Goal: Transaction & Acquisition: Purchase product/service

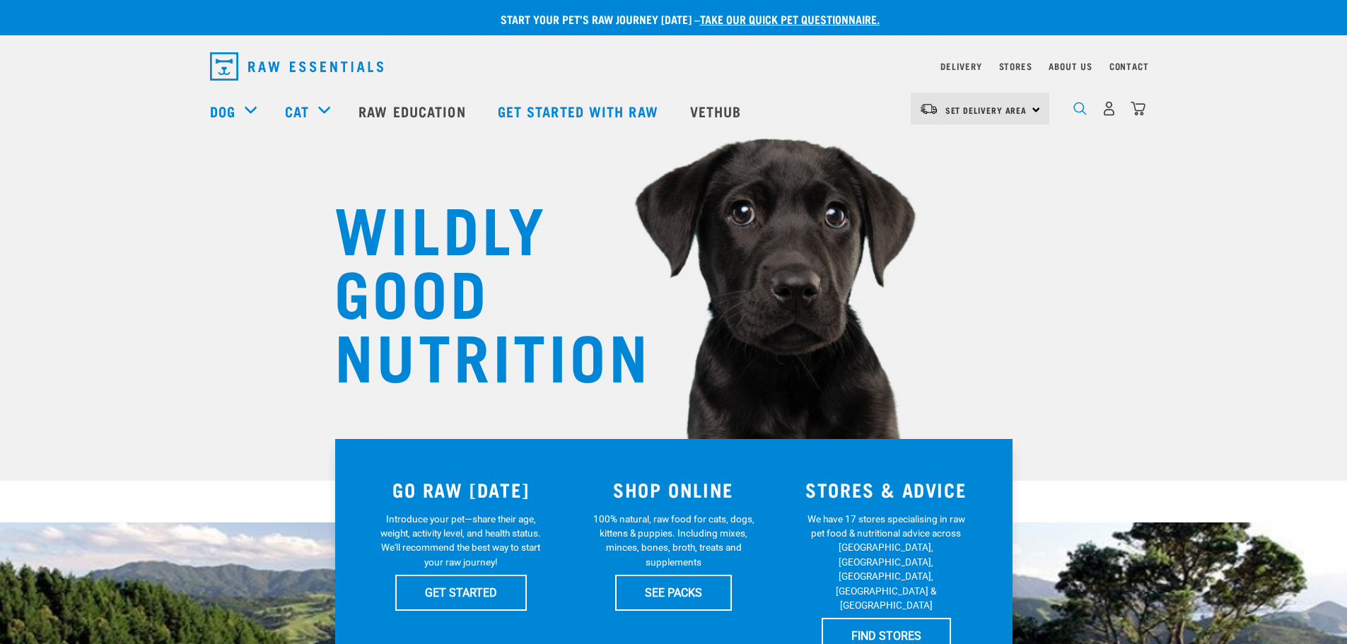
click at [1084, 113] on img "dropdown navigation" at bounding box center [1079, 108] width 13 height 13
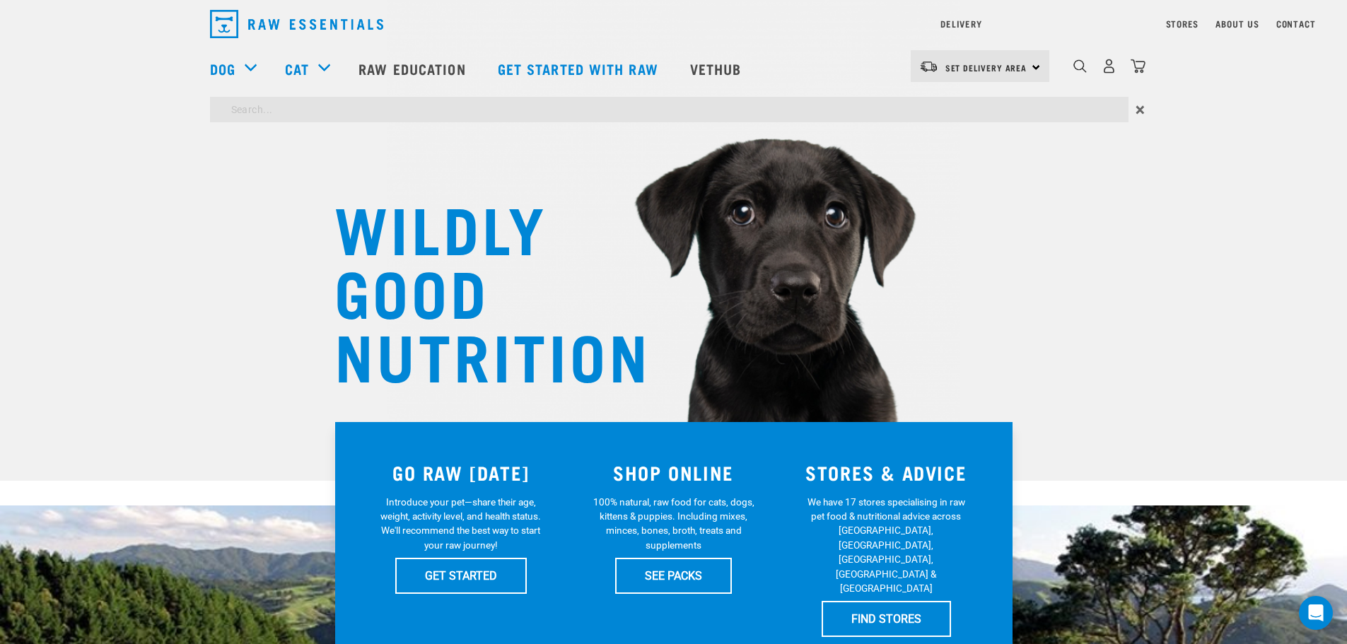
type input "wildly good"
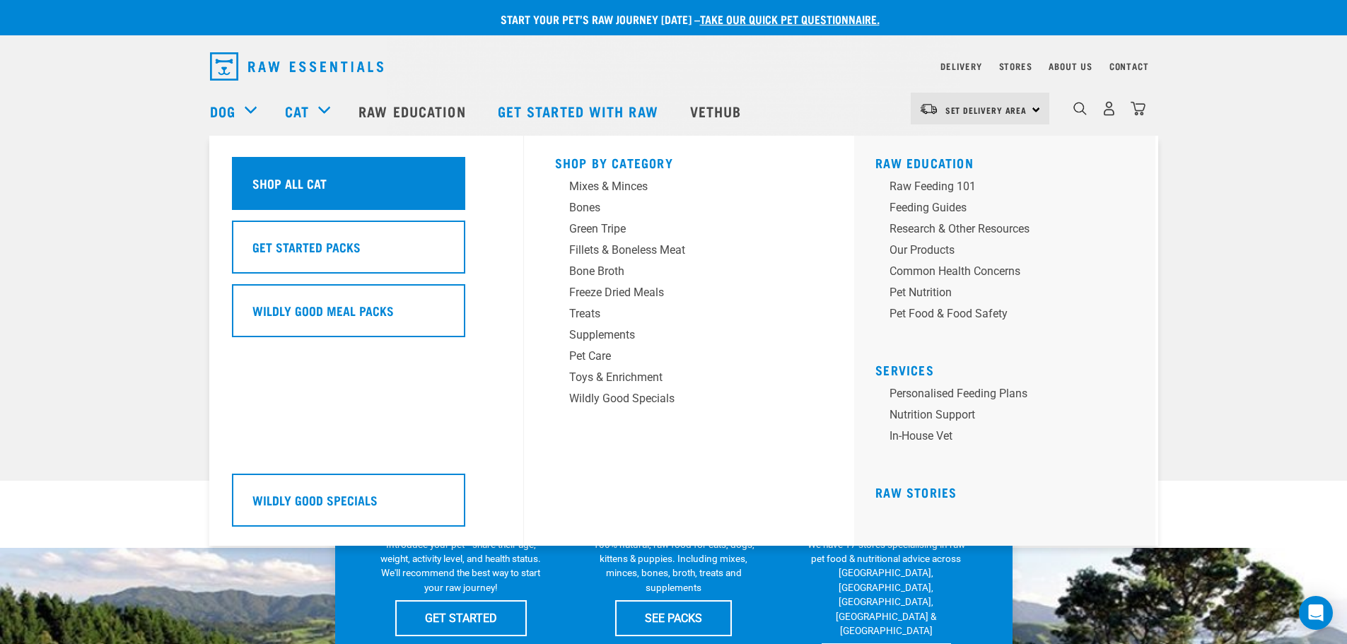
click at [391, 203] on div "Shop All Cat Get Started Packs Wildly Good Meal Packs Wildly Good Specials" at bounding box center [373, 341] width 300 height 410
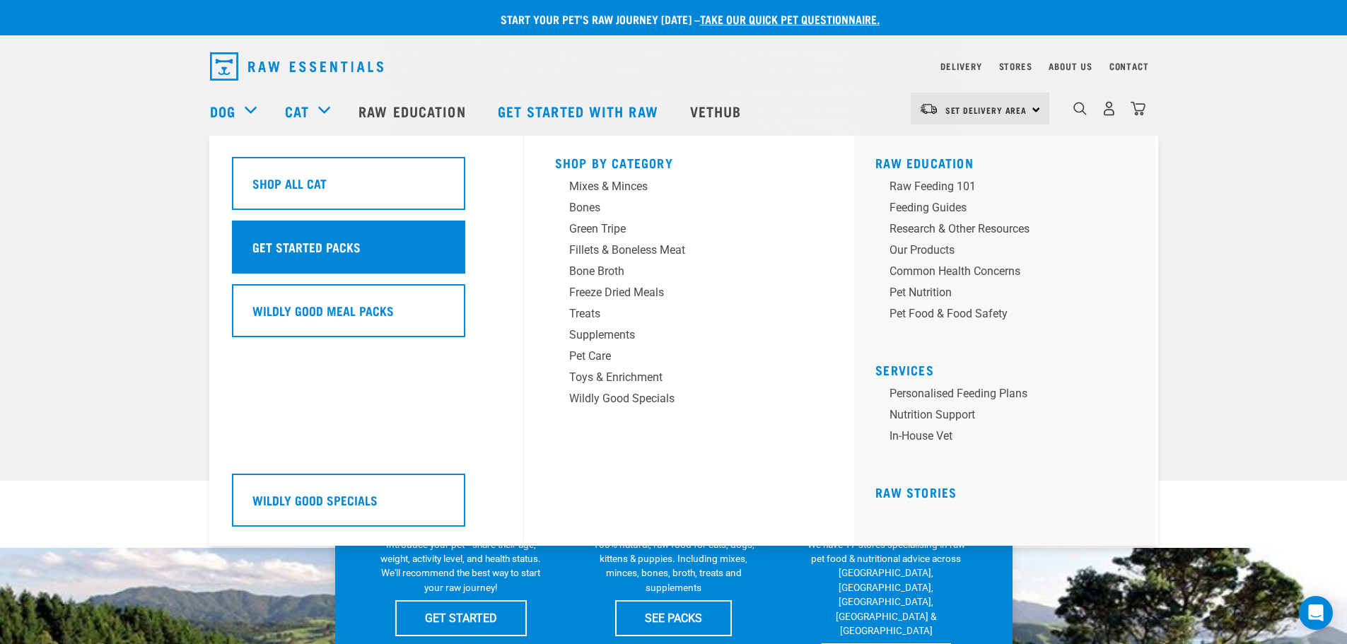
click at [335, 246] on h5 "Get Started Packs" at bounding box center [306, 247] width 108 height 18
click at [276, 250] on h5 "Get Started Packs" at bounding box center [306, 247] width 108 height 18
click at [306, 241] on h5 "Get Started Packs" at bounding box center [306, 247] width 108 height 18
click at [310, 229] on div "Get Started Packs" at bounding box center [348, 247] width 233 height 53
click at [318, 246] on h5 "Get Started Packs" at bounding box center [306, 247] width 108 height 18
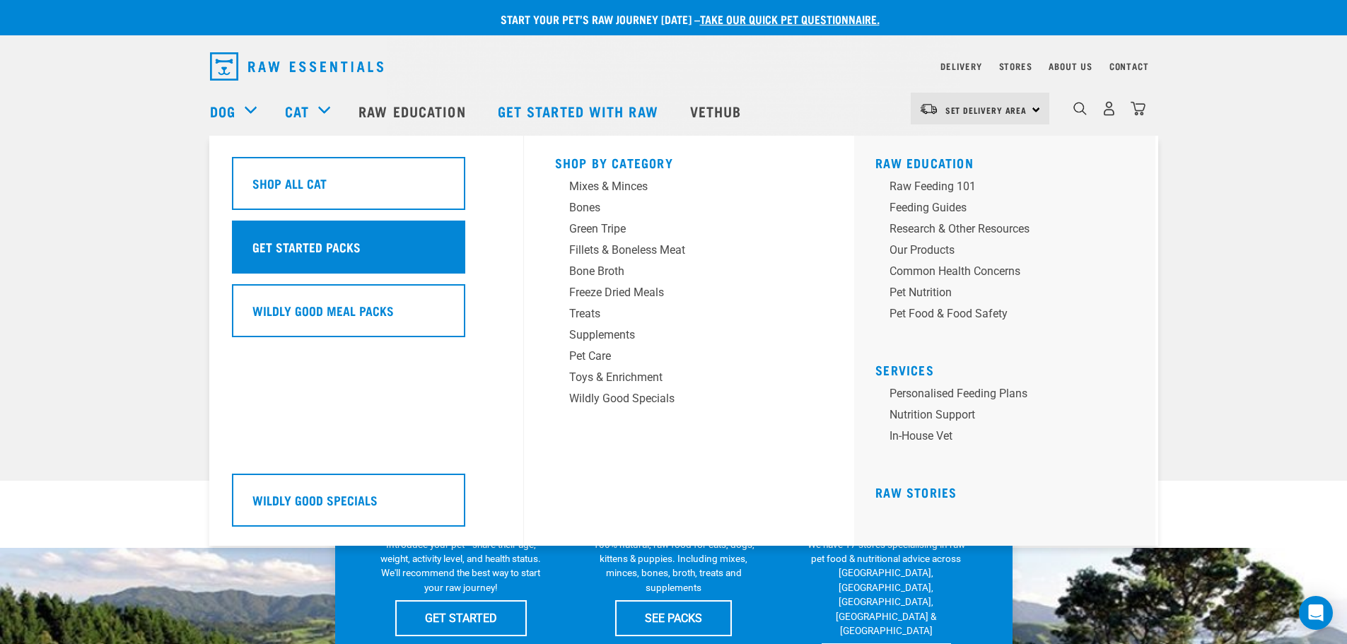
click at [431, 249] on div "Get Started Packs" at bounding box center [348, 247] width 233 height 53
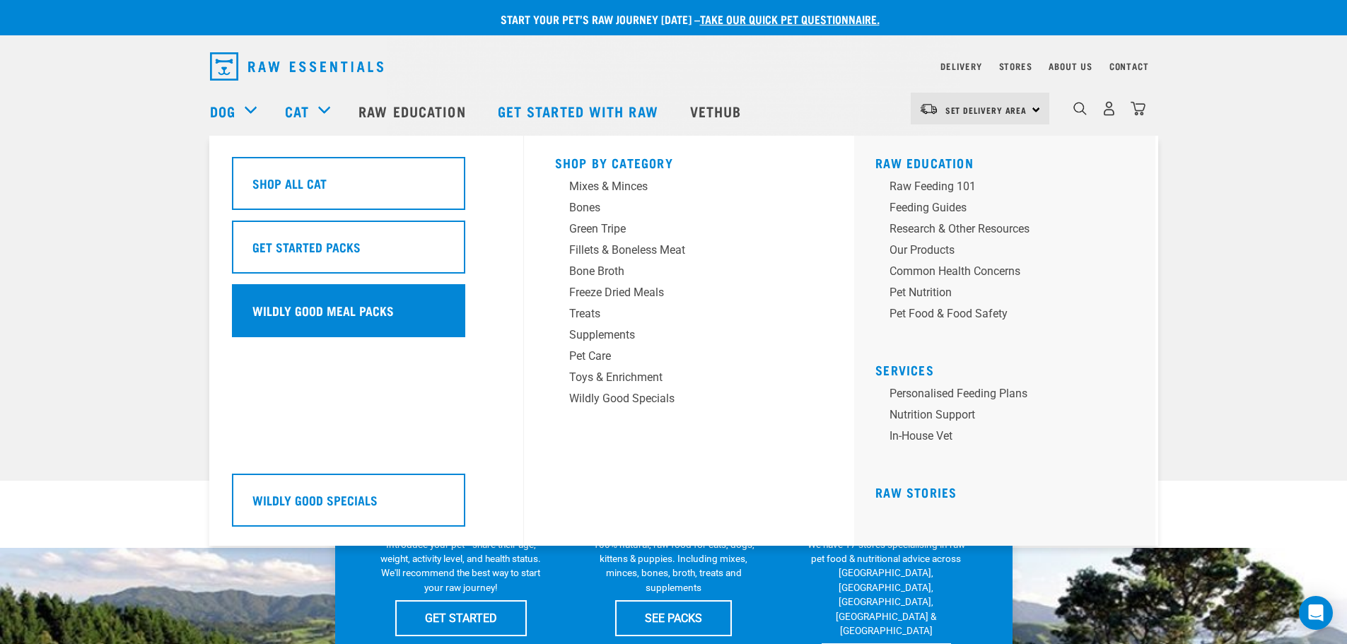
click at [353, 296] on div "Wildly Good Meal Packs" at bounding box center [348, 310] width 233 height 53
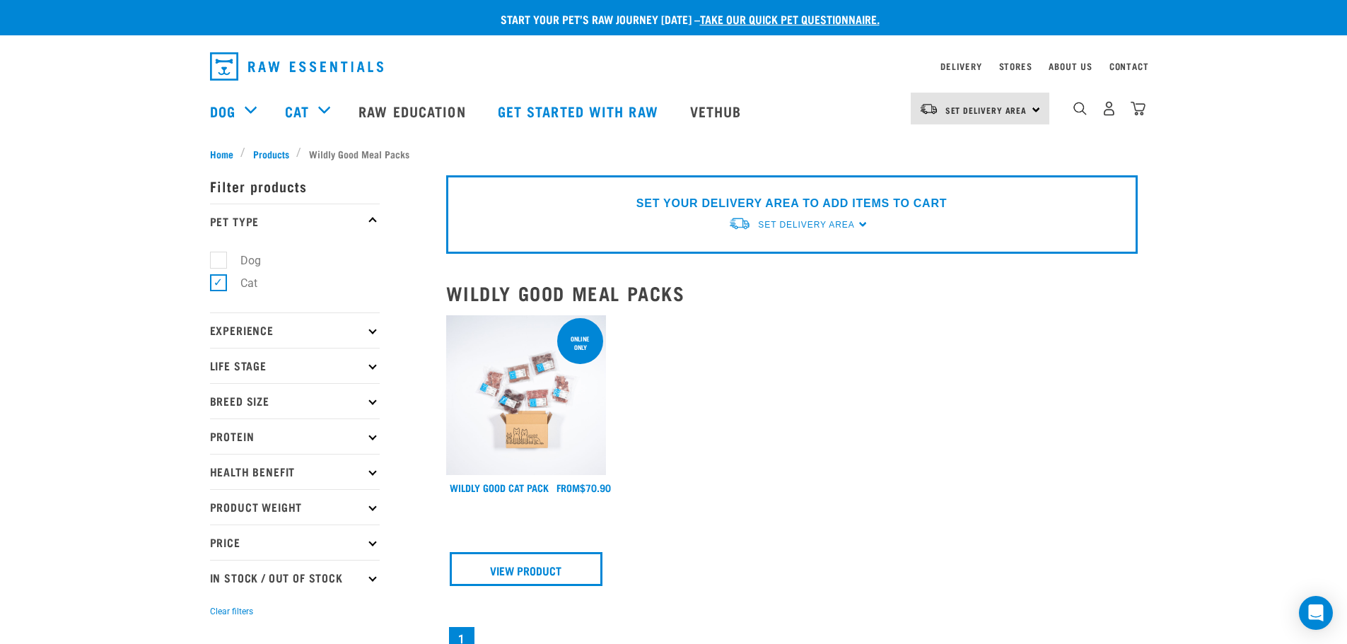
click at [226, 259] on label "Dog" at bounding box center [242, 261] width 49 height 18
click at [219, 259] on input "Dog" at bounding box center [214, 257] width 9 height 9
checkbox input "true"
click at [220, 287] on label "Cat" at bounding box center [240, 283] width 45 height 18
click at [219, 286] on input "Cat" at bounding box center [214, 280] width 9 height 9
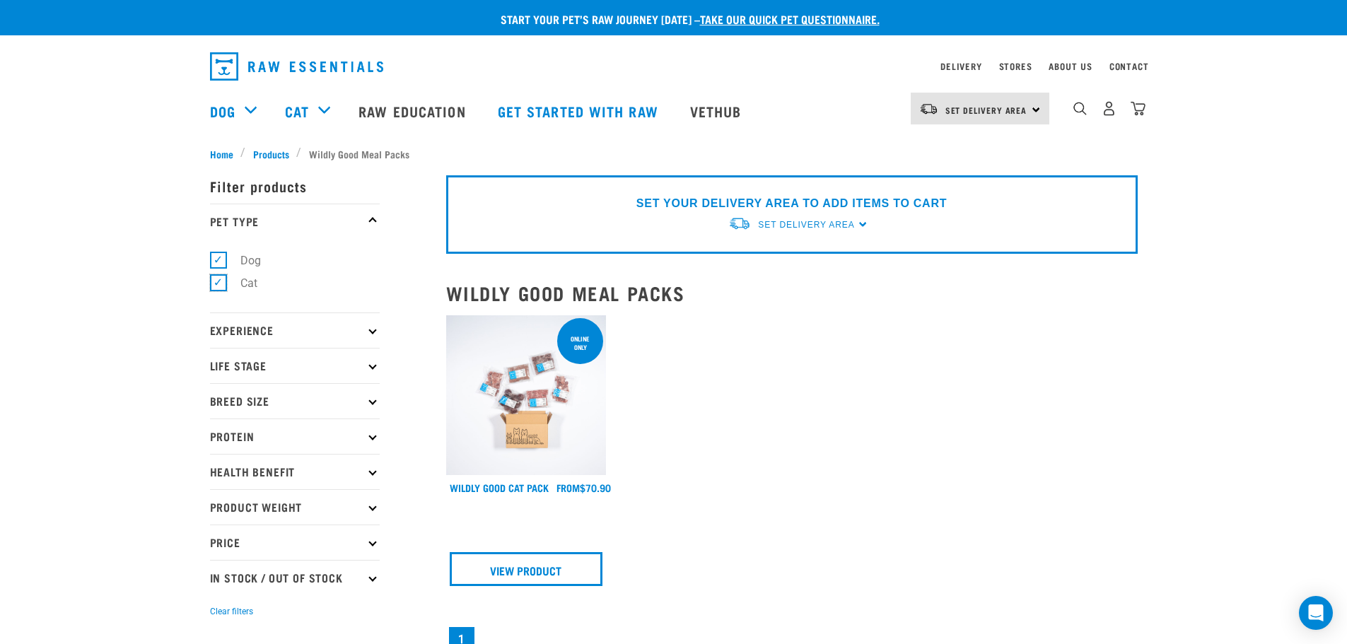
checkbox input "false"
click at [761, 305] on div "SET YOUR DELIVERY AREA TO ADD ITEMS TO CART Set Delivery Area North Island Sout…" at bounding box center [792, 494] width 708 height 682
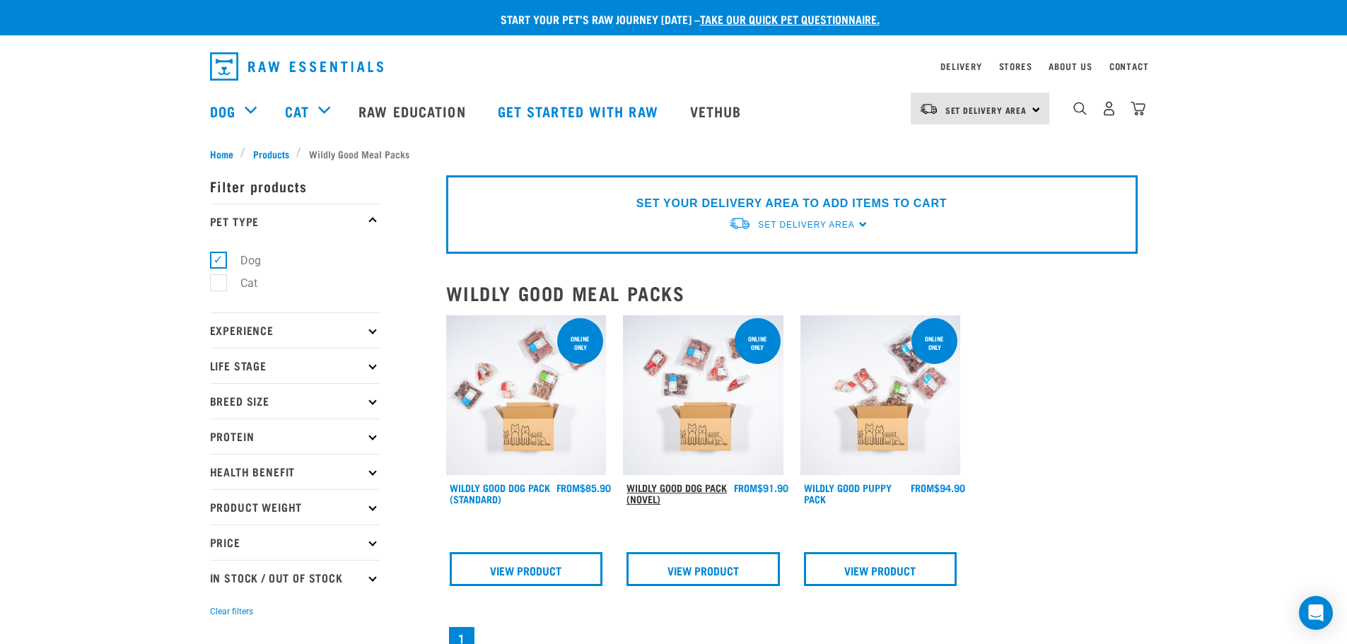
click at [650, 485] on link "Wildly Good Dog Pack (Novel)" at bounding box center [676, 493] width 100 height 16
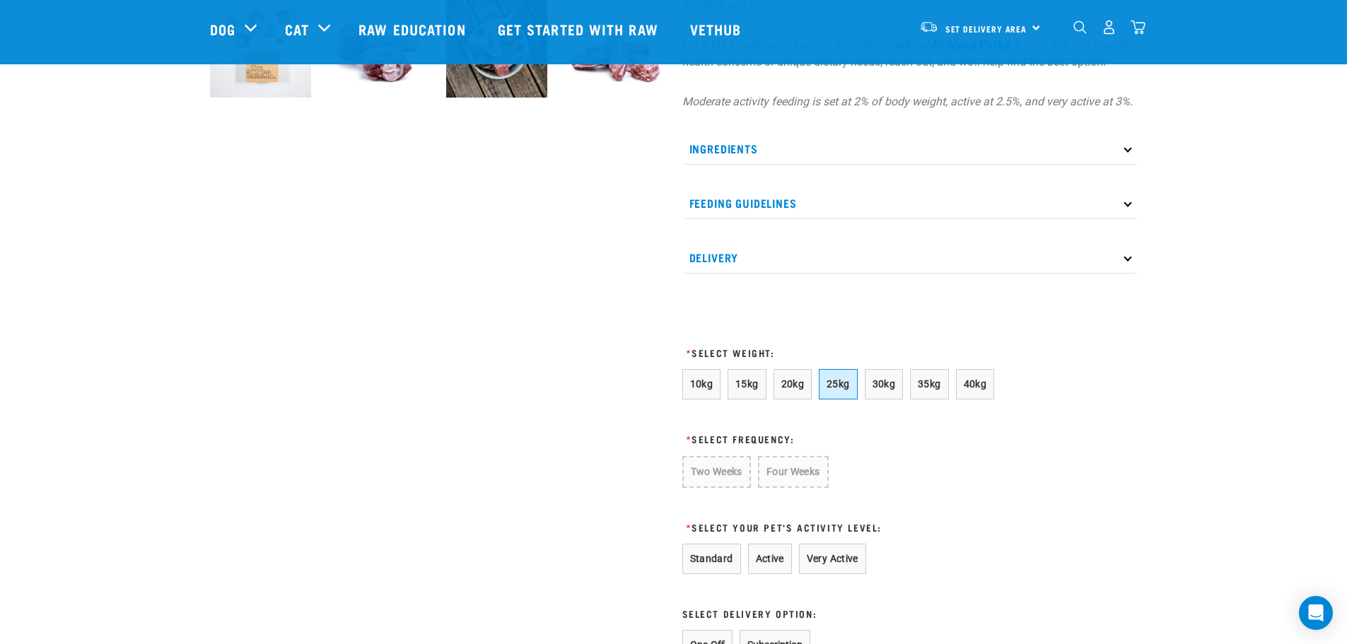
scroll to position [707, 0]
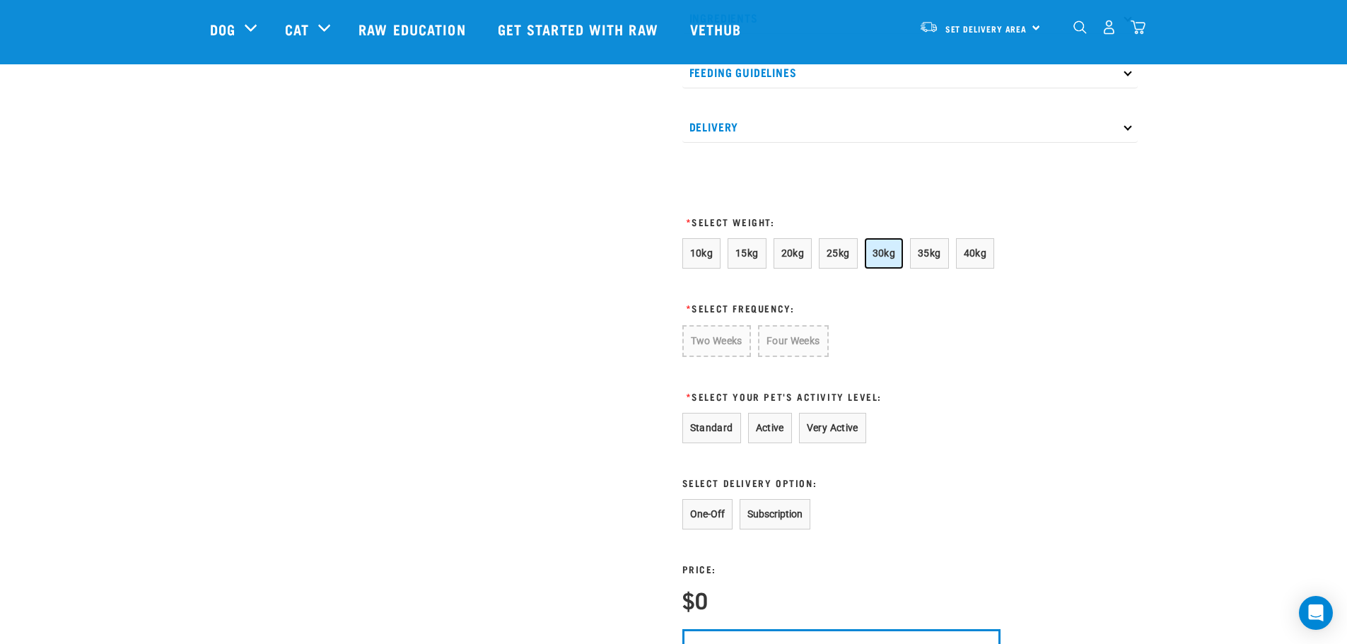
click at [868, 269] on button "30kg" at bounding box center [884, 253] width 39 height 30
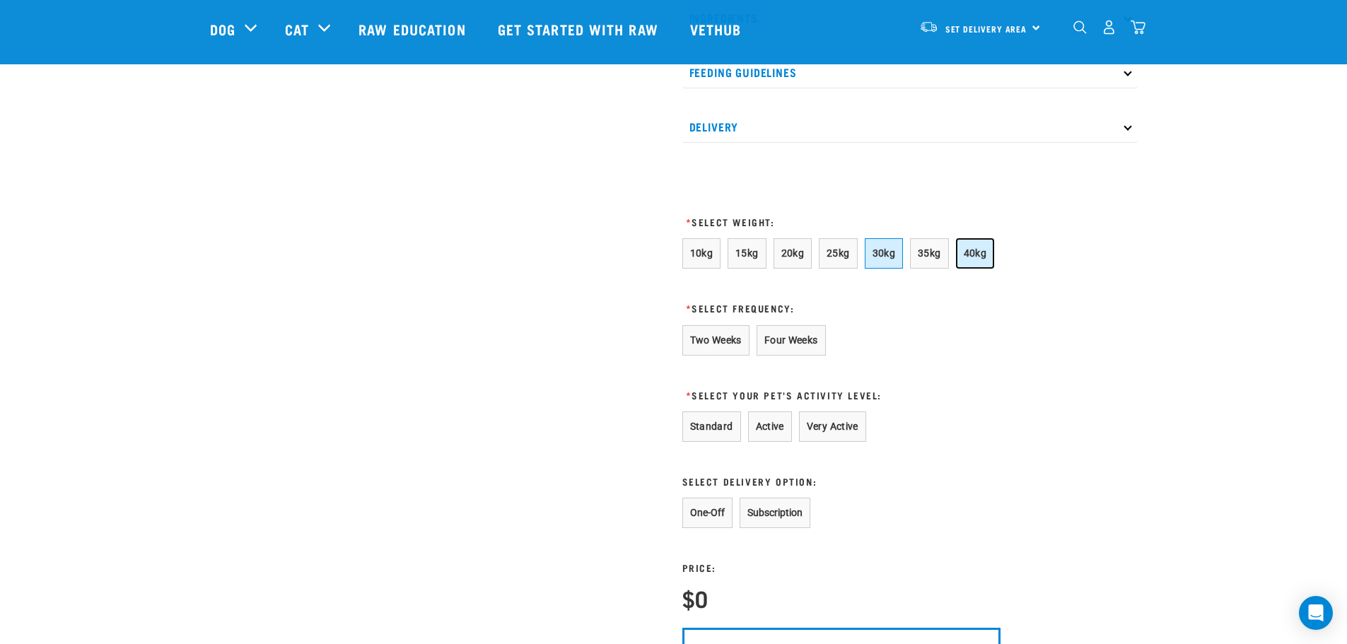
click at [976, 262] on button "40kg" at bounding box center [975, 253] width 39 height 30
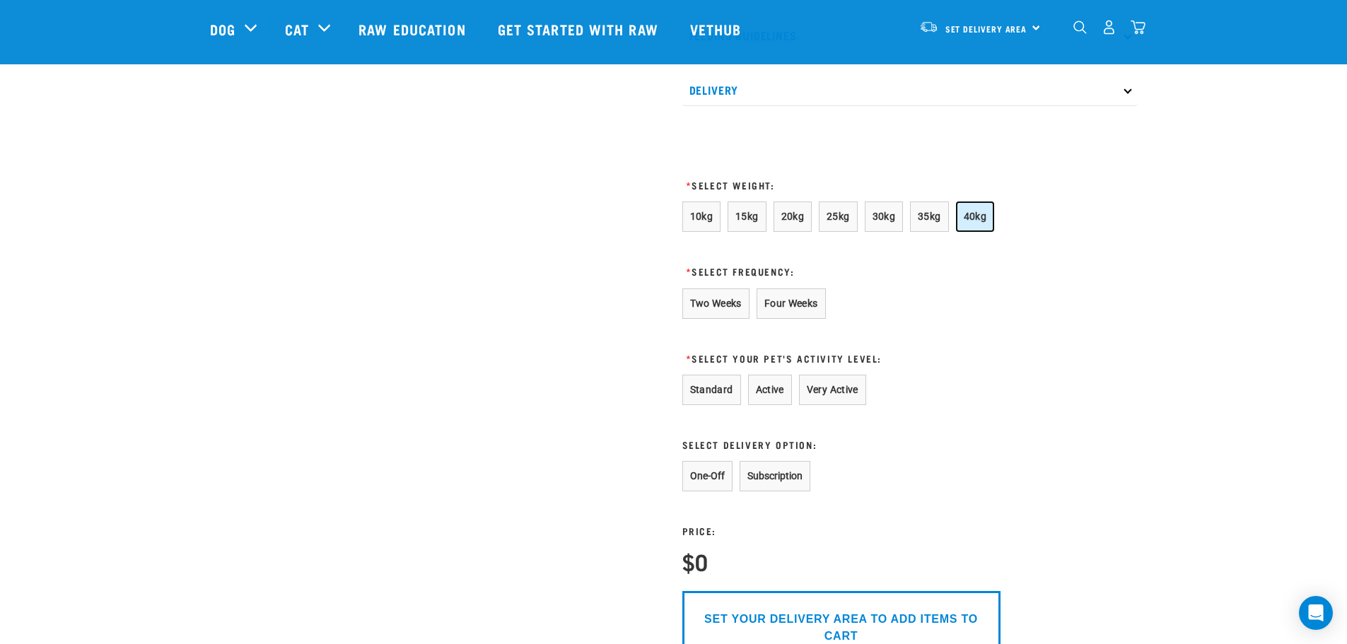
scroll to position [778, 0]
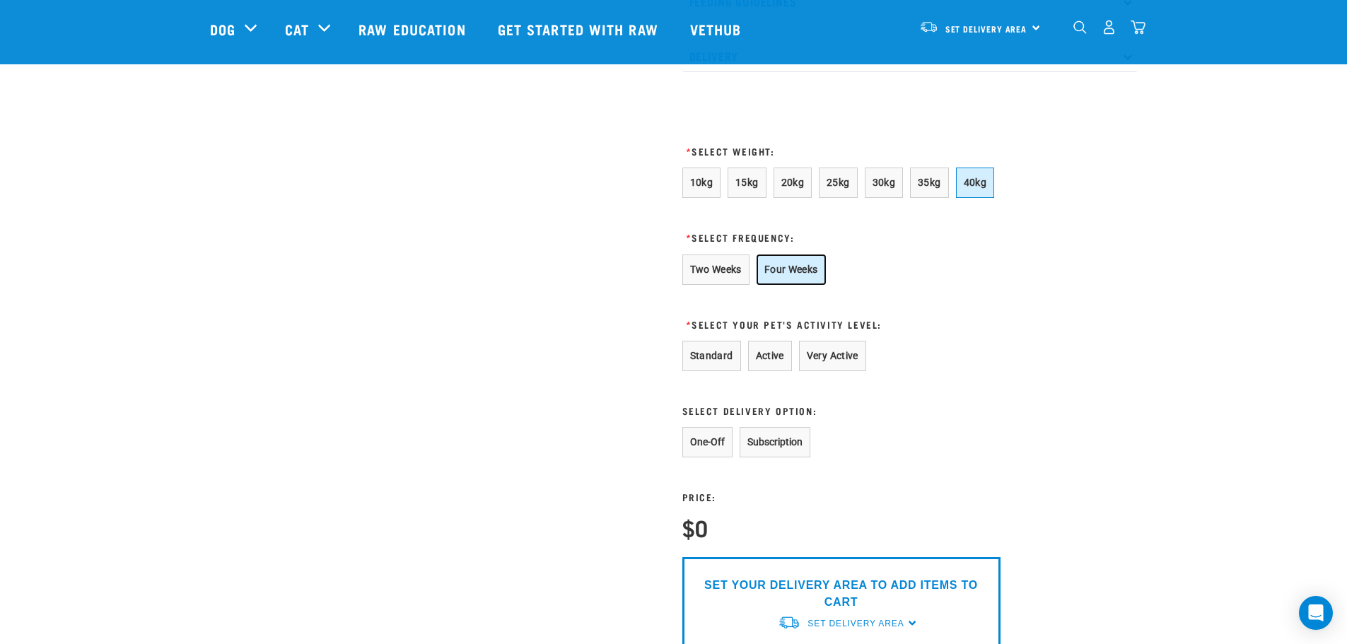
click at [781, 285] on button "Four Weeks" at bounding box center [791, 270] width 69 height 30
click at [761, 363] on button "Active" at bounding box center [770, 356] width 44 height 30
click at [799, 361] on button "Very Active" at bounding box center [832, 356] width 67 height 30
click at [712, 457] on button "One-Off" at bounding box center [707, 442] width 50 height 30
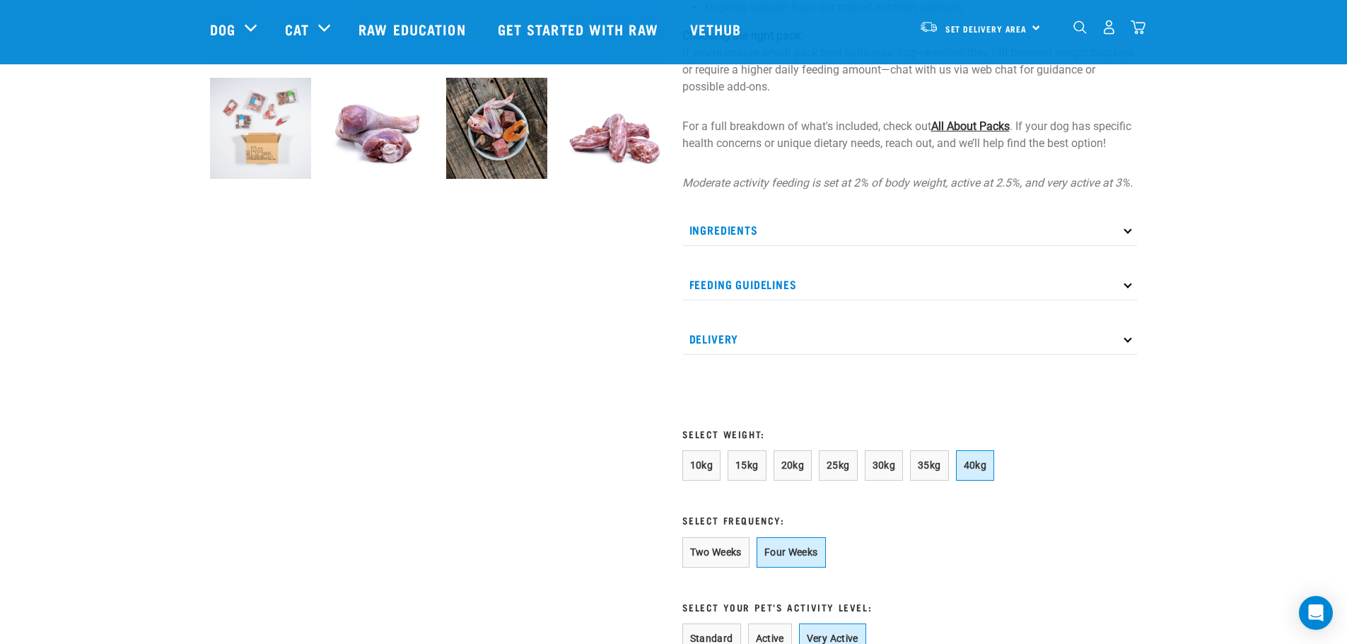
scroll to position [212, 0]
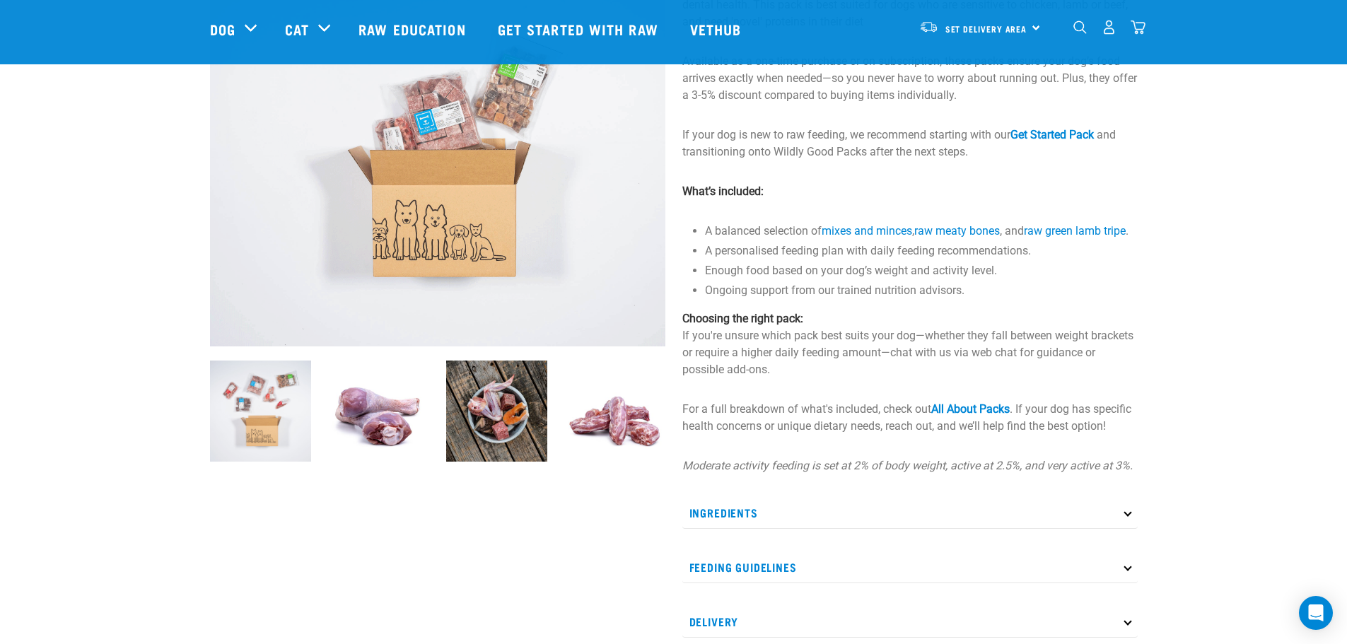
click at [778, 566] on div "Ingredients See All About Packs for a full run down of what's included in each …" at bounding box center [909, 567] width 455 height 141
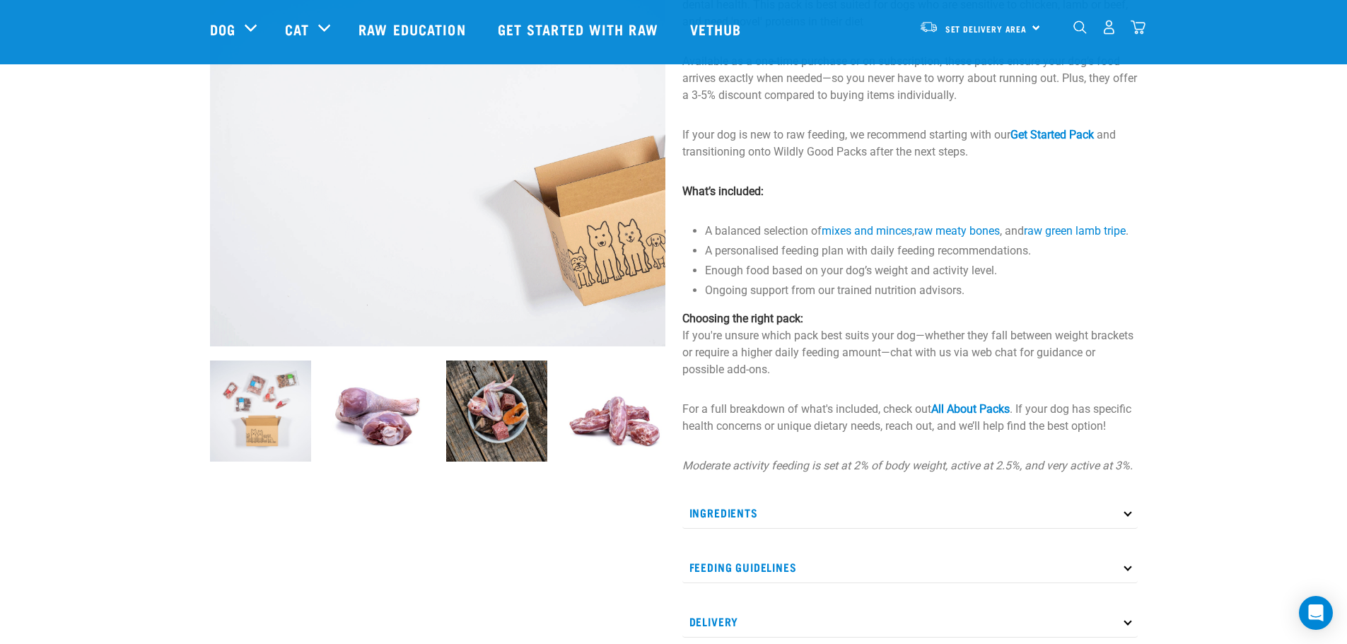
click at [771, 583] on p "Feeding Guidelines" at bounding box center [909, 567] width 455 height 32
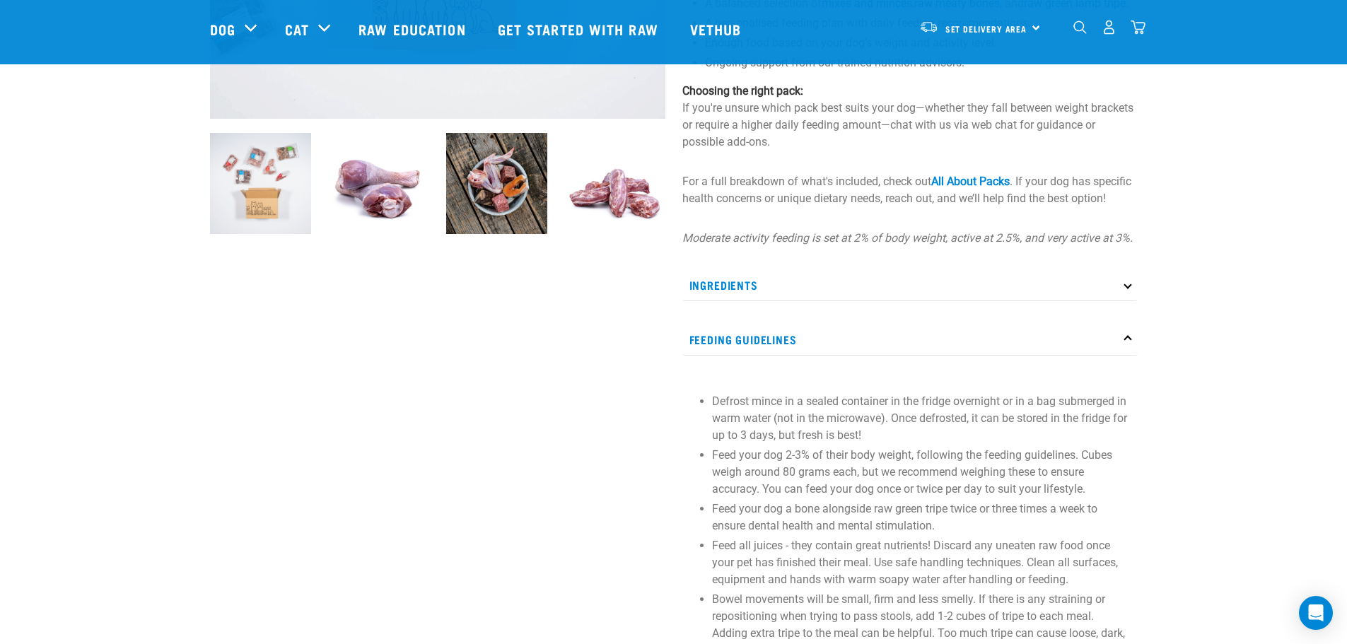
scroll to position [283, 0]
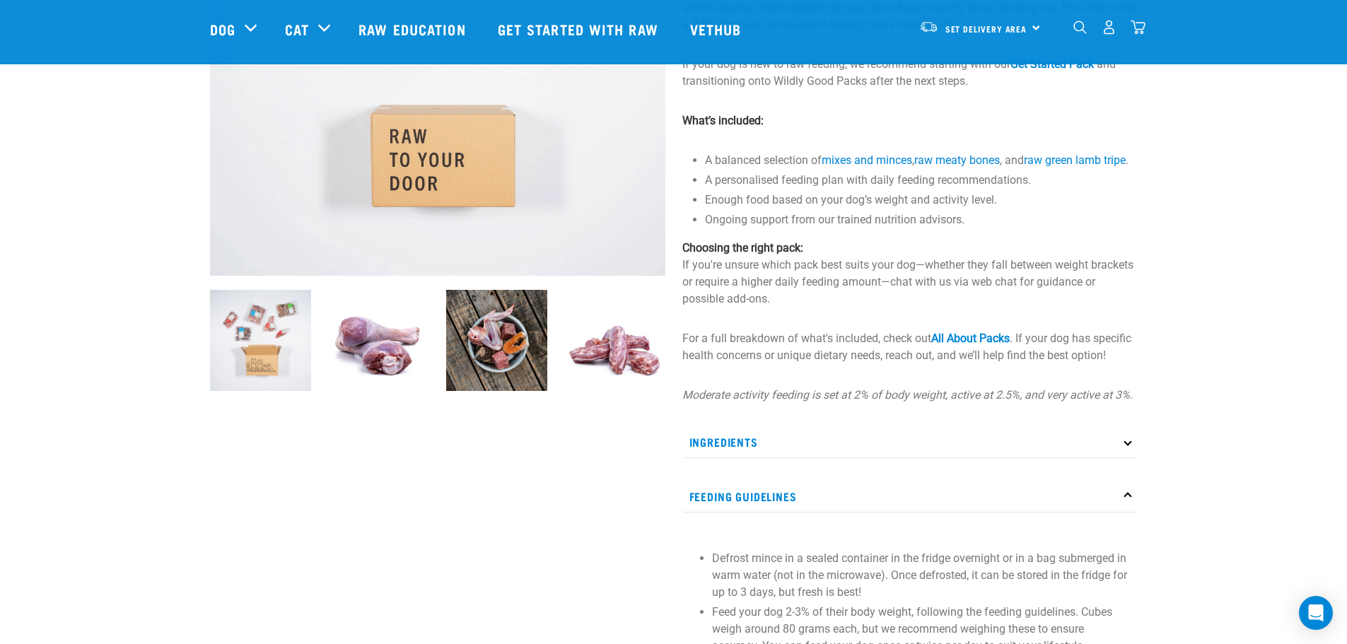
click at [820, 458] on p "Ingredients" at bounding box center [909, 442] width 455 height 32
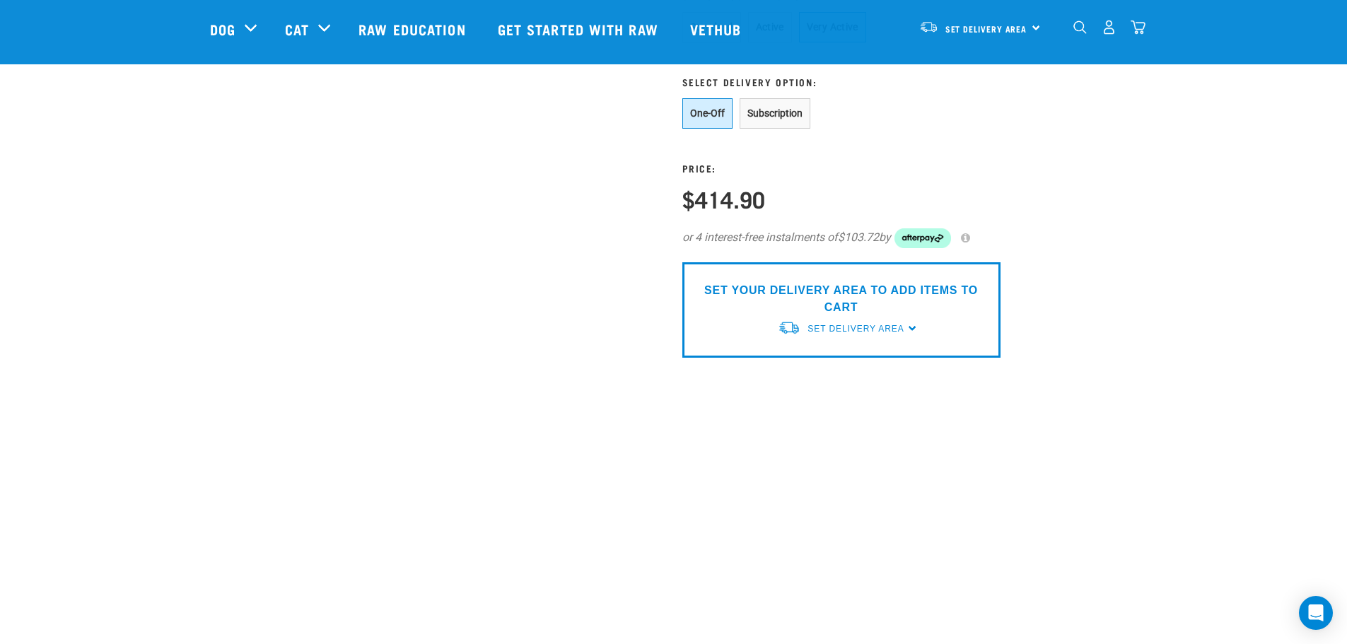
scroll to position [1485, 0]
click at [896, 333] on span "Set Delivery Area" at bounding box center [855, 328] width 96 height 10
click at [822, 373] on link "[GEOGRAPHIC_DATA]" at bounding box center [848, 360] width 141 height 23
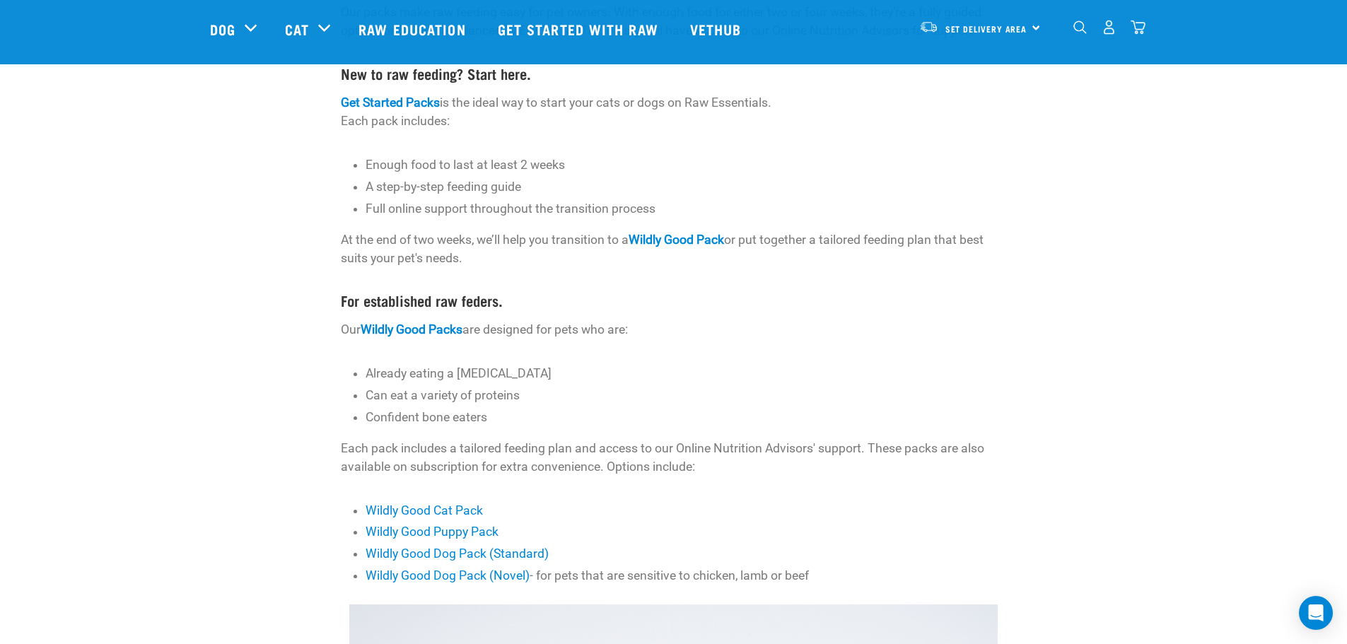
scroll to position [354, 0]
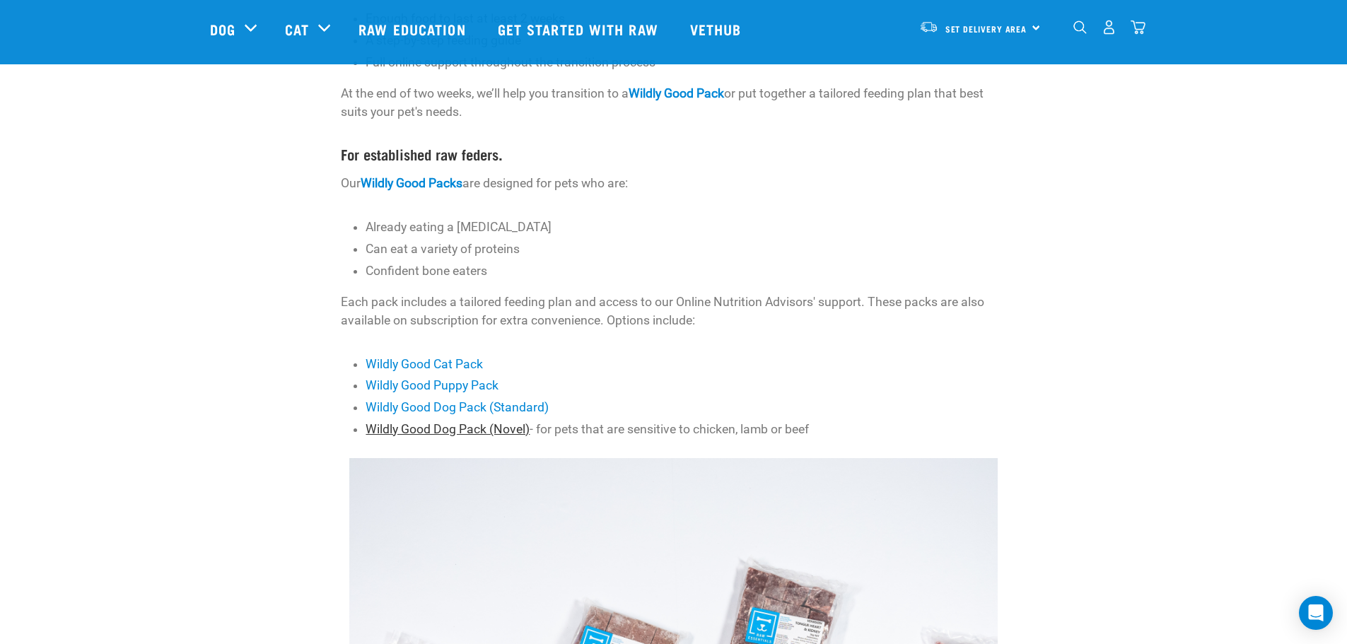
click at [469, 424] on link "Wildly Good Dog Pack (Novel)" at bounding box center [448, 429] width 164 height 14
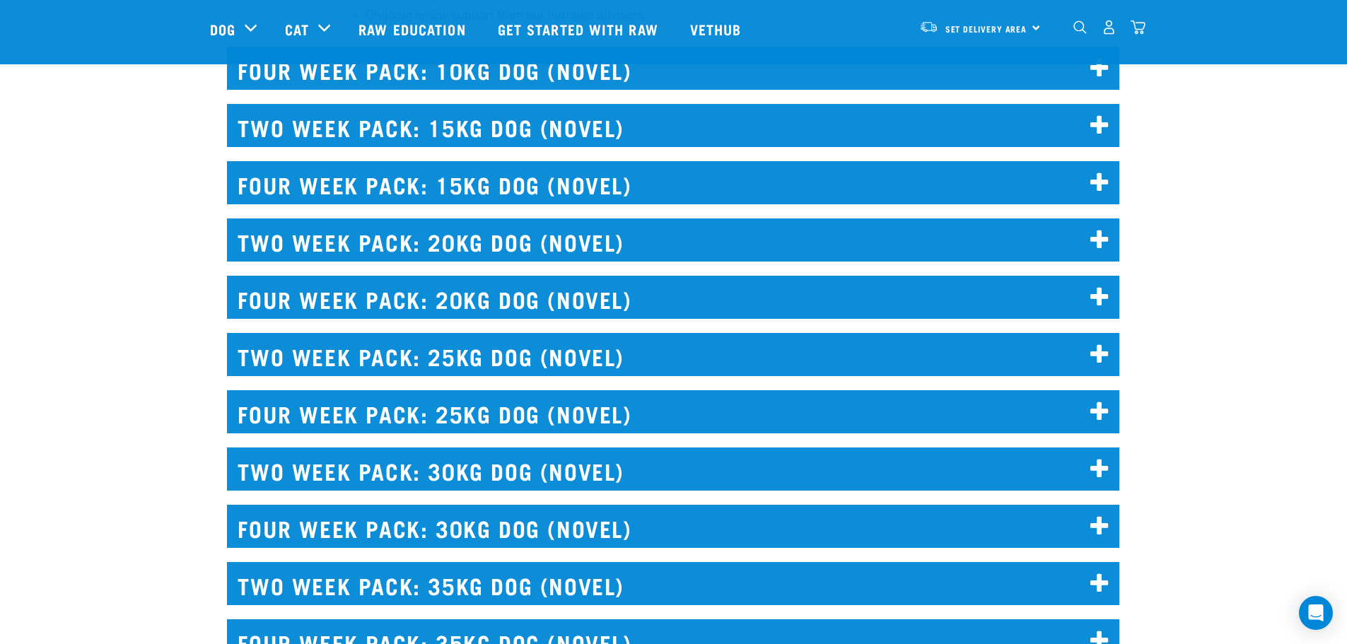
scroll to position [6471, 0]
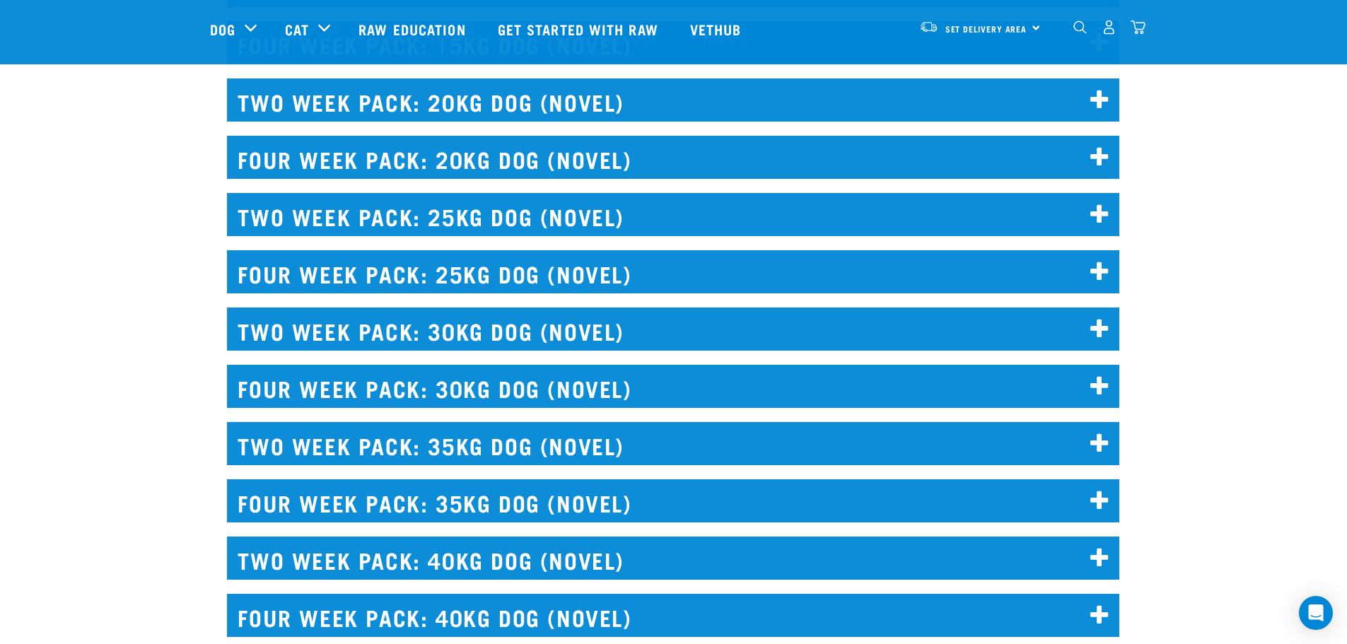
click at [459, 565] on h2 "TWO WEEK PACK: 40KG DOG (NOVEL)" at bounding box center [673, 558] width 892 height 43
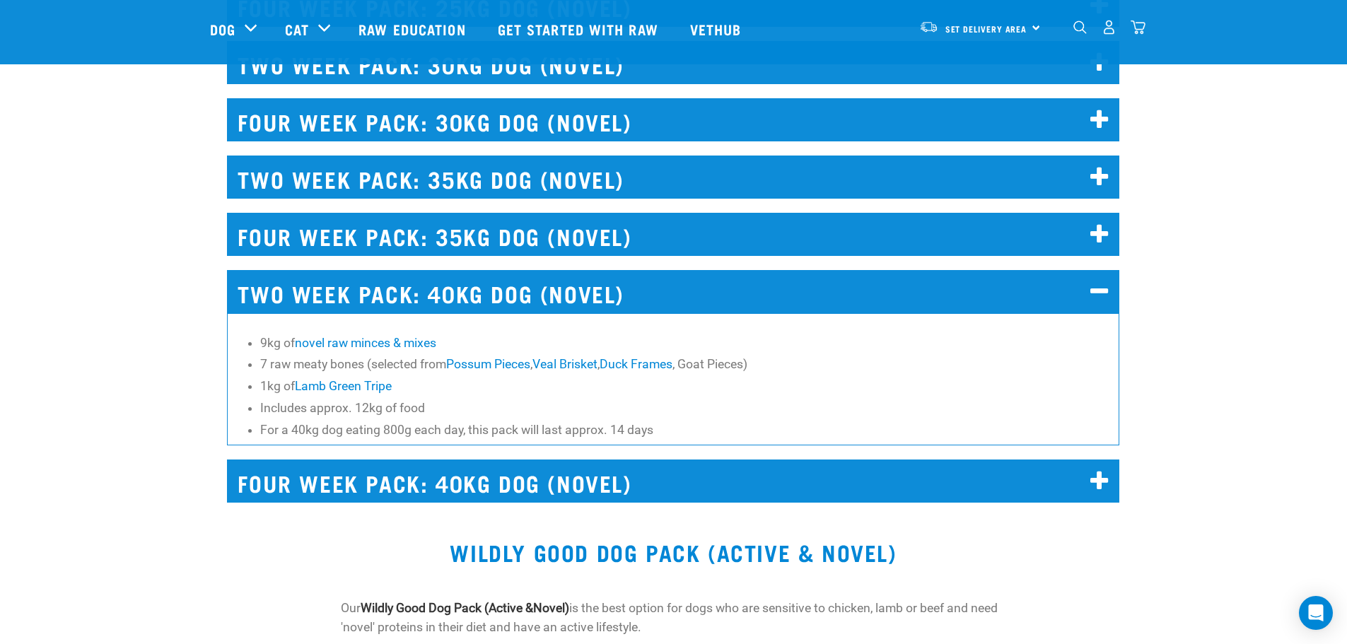
scroll to position [6754, 0]
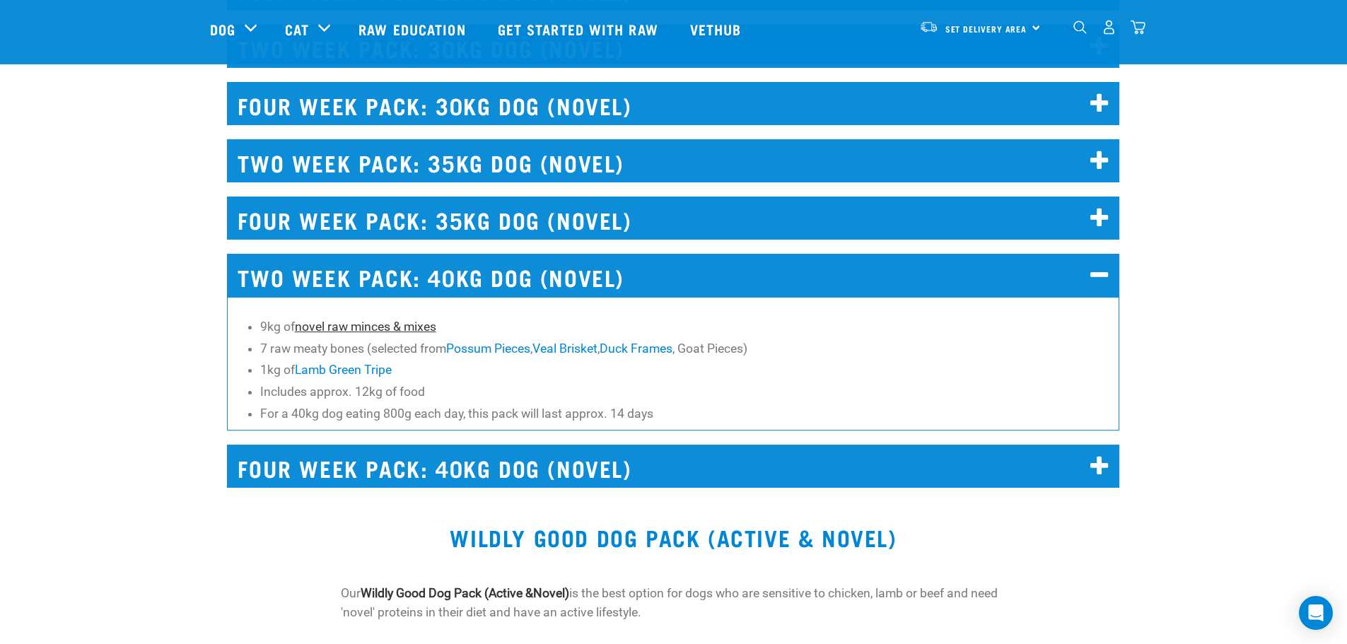
drag, startPoint x: 259, startPoint y: 329, endPoint x: 299, endPoint y: 325, distance: 39.8
click at [299, 325] on li "9kg of novel raw minces & mixes" at bounding box center [686, 326] width 852 height 18
click at [286, 350] on li "7 raw meaty bones (selected from Possum Pieces , Veal Brisket , Duck Frames , G…" at bounding box center [686, 348] width 852 height 18
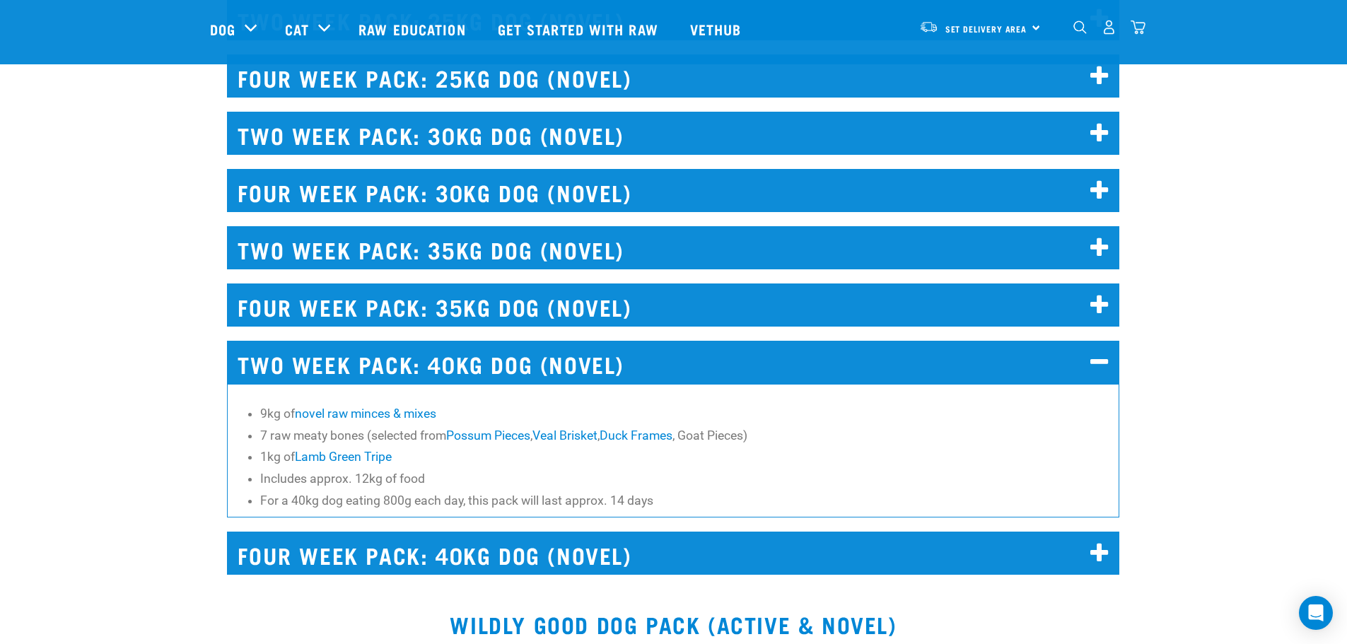
scroll to position [6542, 0]
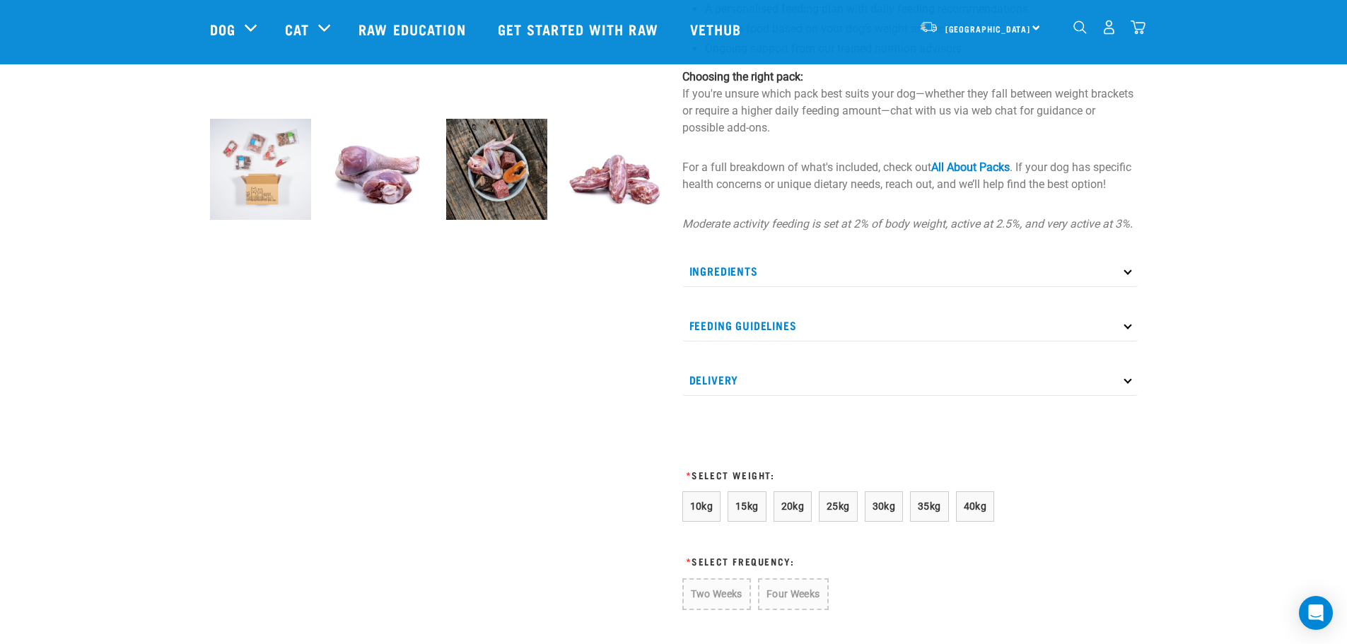
scroll to position [387, 0]
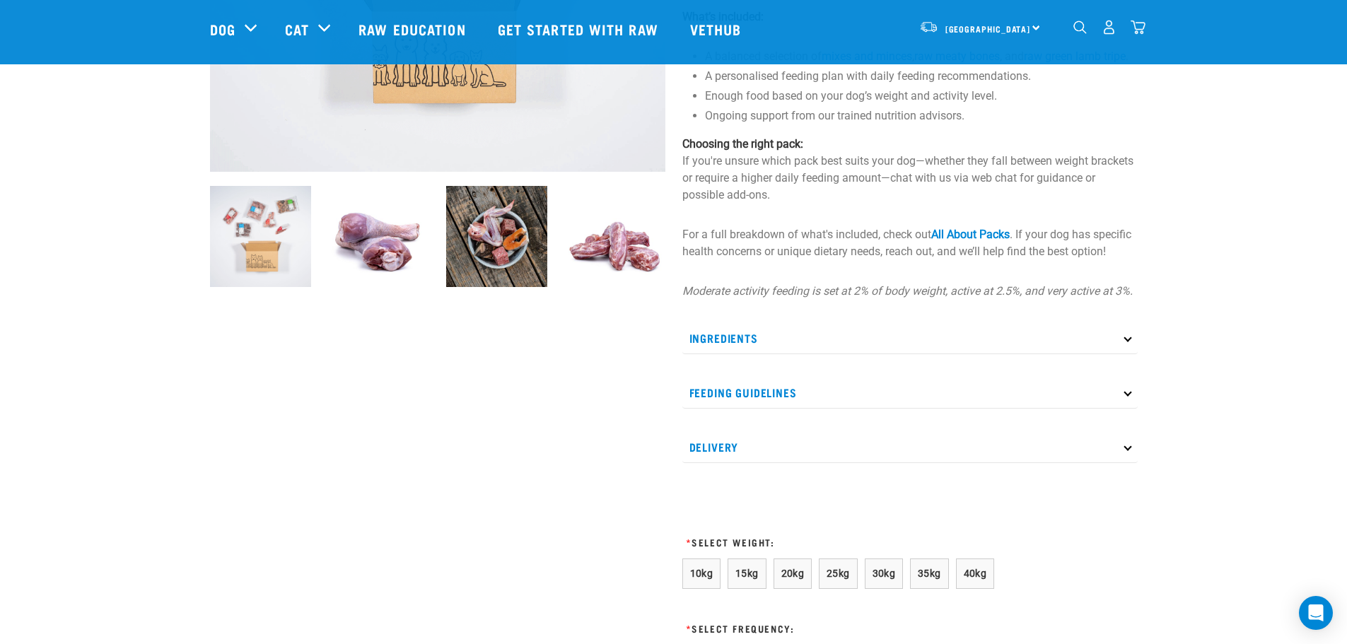
click at [1137, 35] on img "dropdown navigation" at bounding box center [1138, 27] width 15 height 15
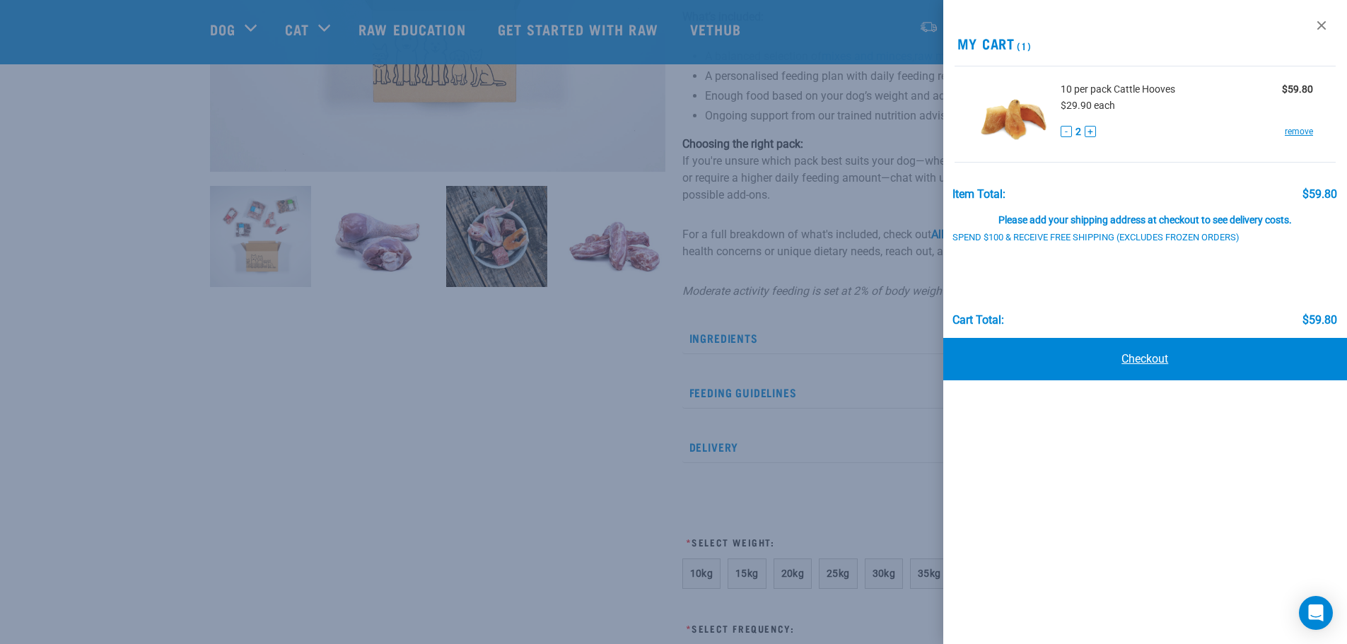
click at [1152, 356] on link "Checkout" at bounding box center [1145, 359] width 404 height 42
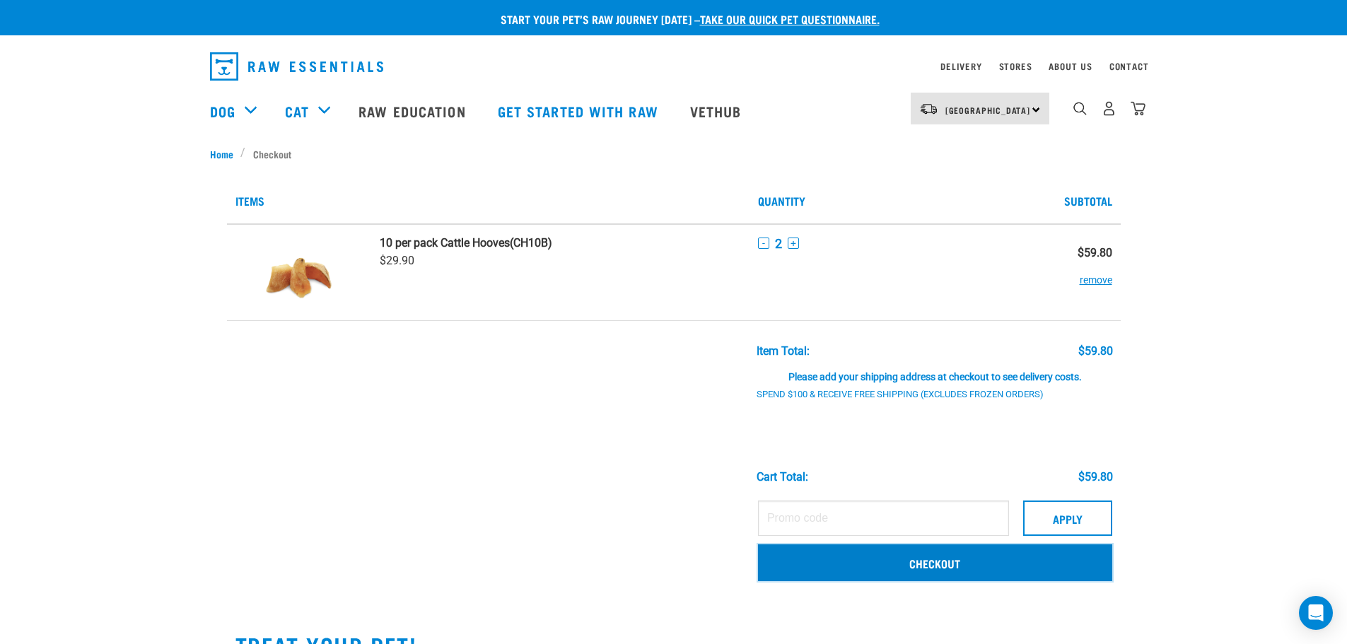
click at [914, 571] on link "Checkout" at bounding box center [935, 562] width 354 height 37
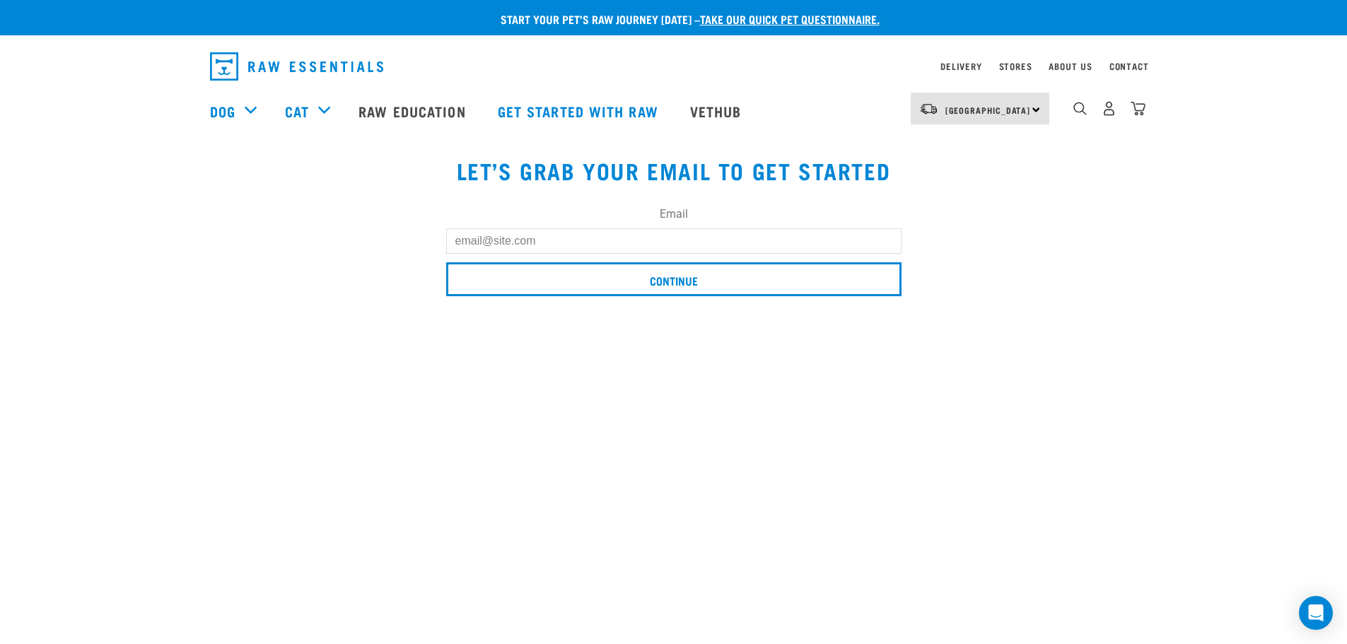
click at [702, 234] on input "Email" at bounding box center [673, 240] width 455 height 25
type input "[EMAIL_ADDRESS][DOMAIN_NAME]"
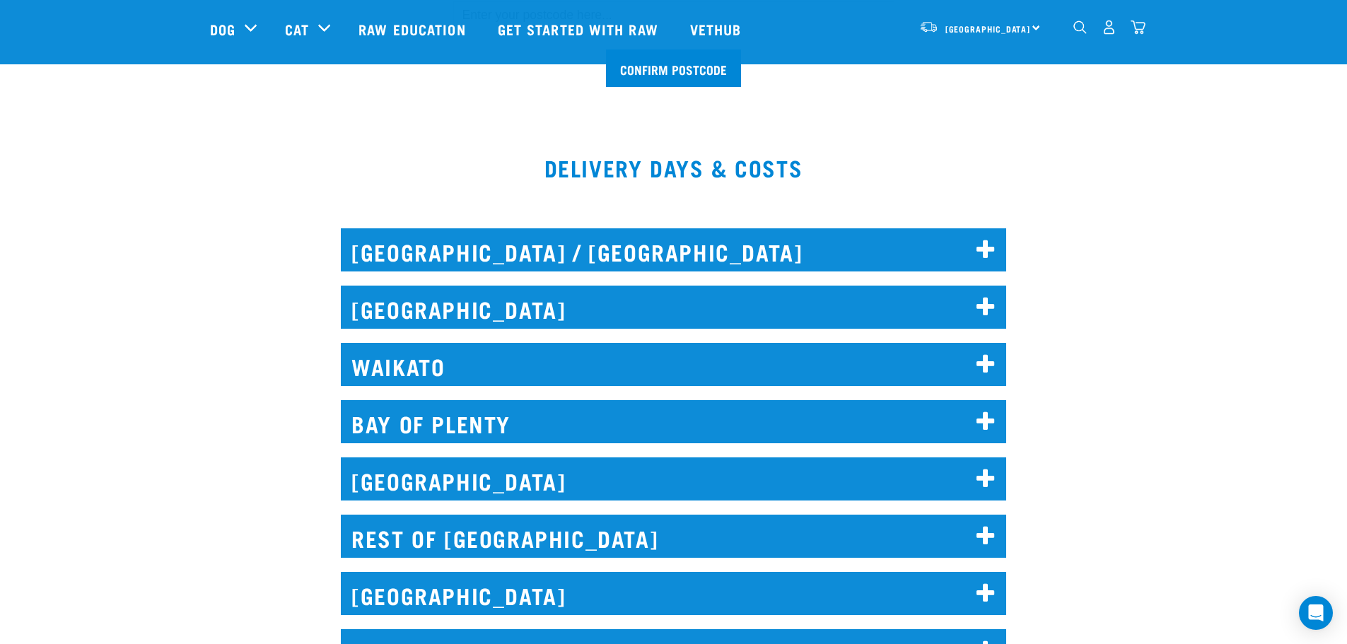
scroll to position [566, 0]
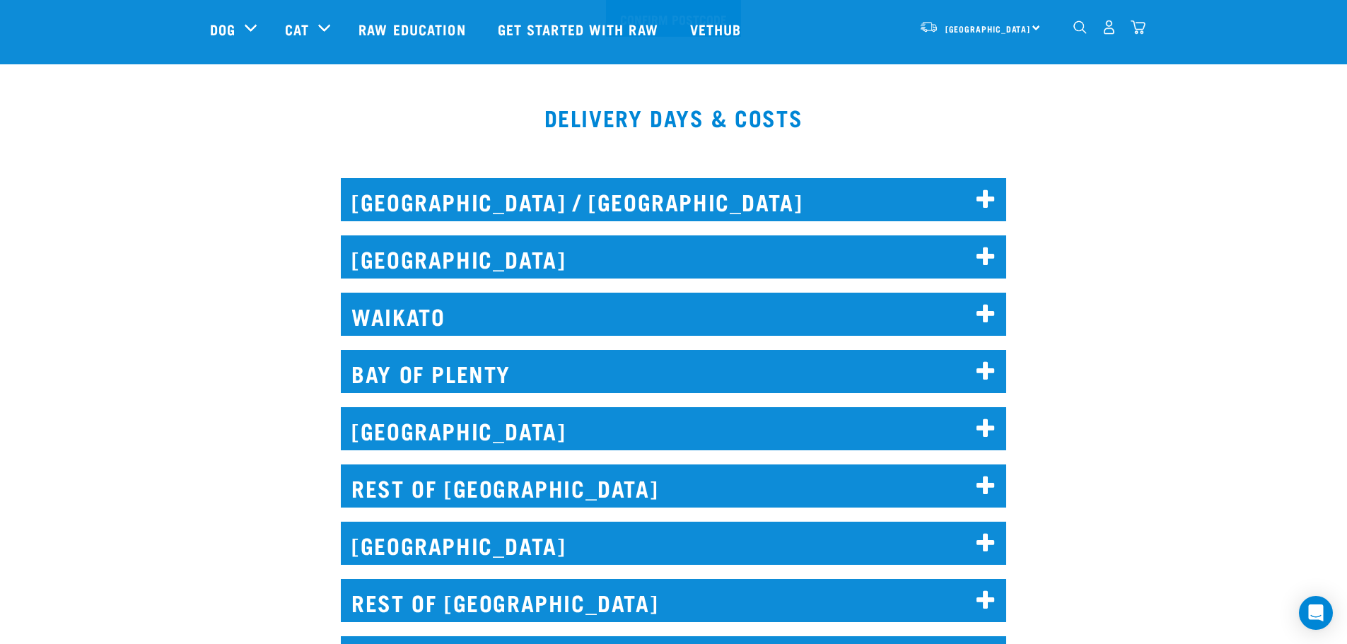
click at [558, 204] on h2 "NORTH AUCKLAND / WHANGAREI" at bounding box center [673, 199] width 665 height 43
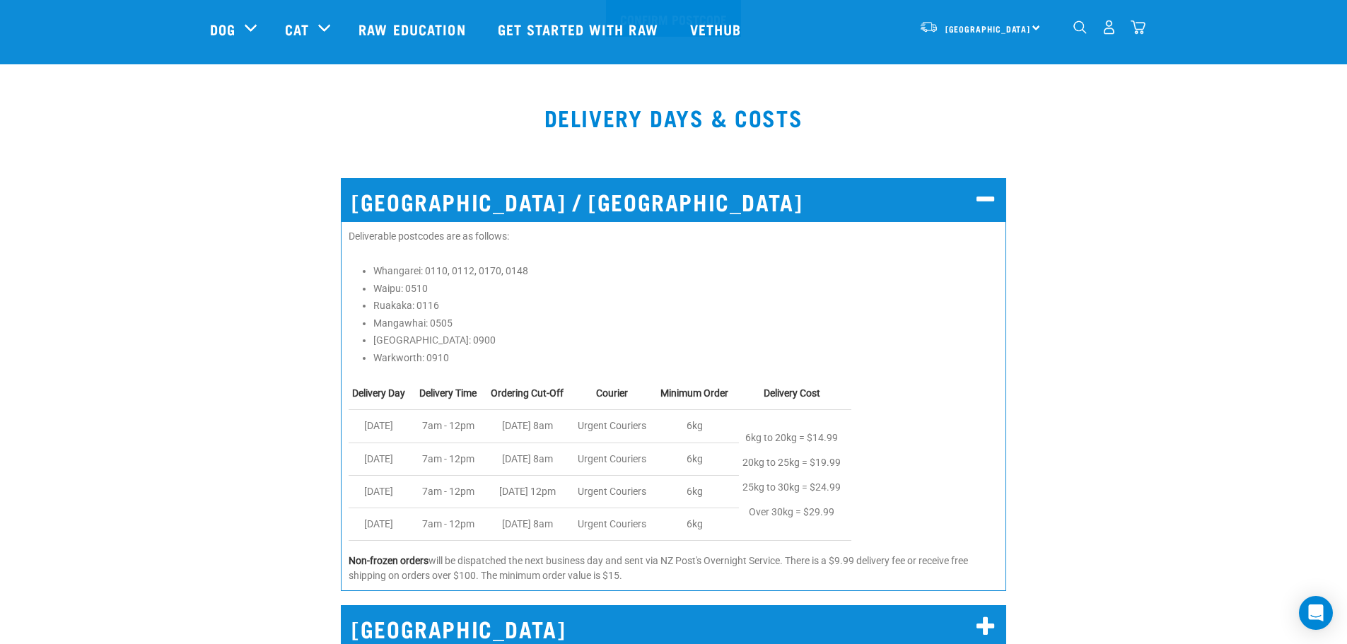
scroll to position [636, 0]
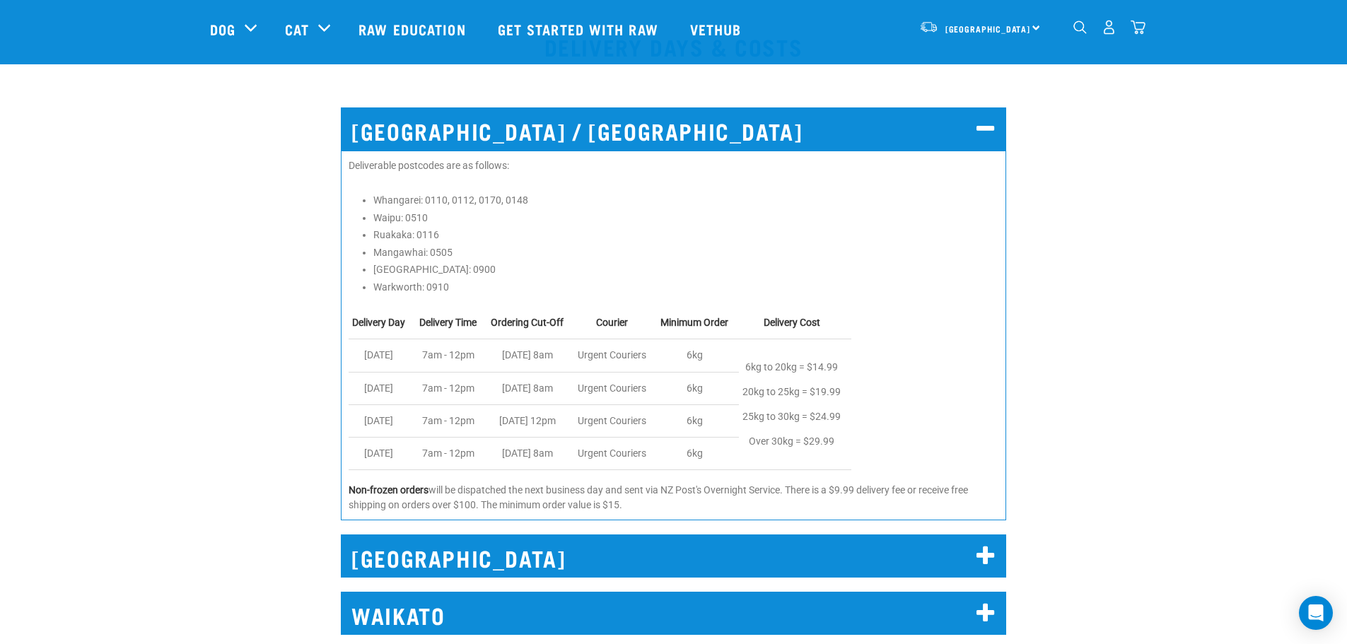
click at [747, 391] on p "6kg to 20kg = $14.99 20kg to 25kg = $19.99 25kg to 30kg = $24.99 Over 30kg = $2…" at bounding box center [791, 405] width 98 height 100
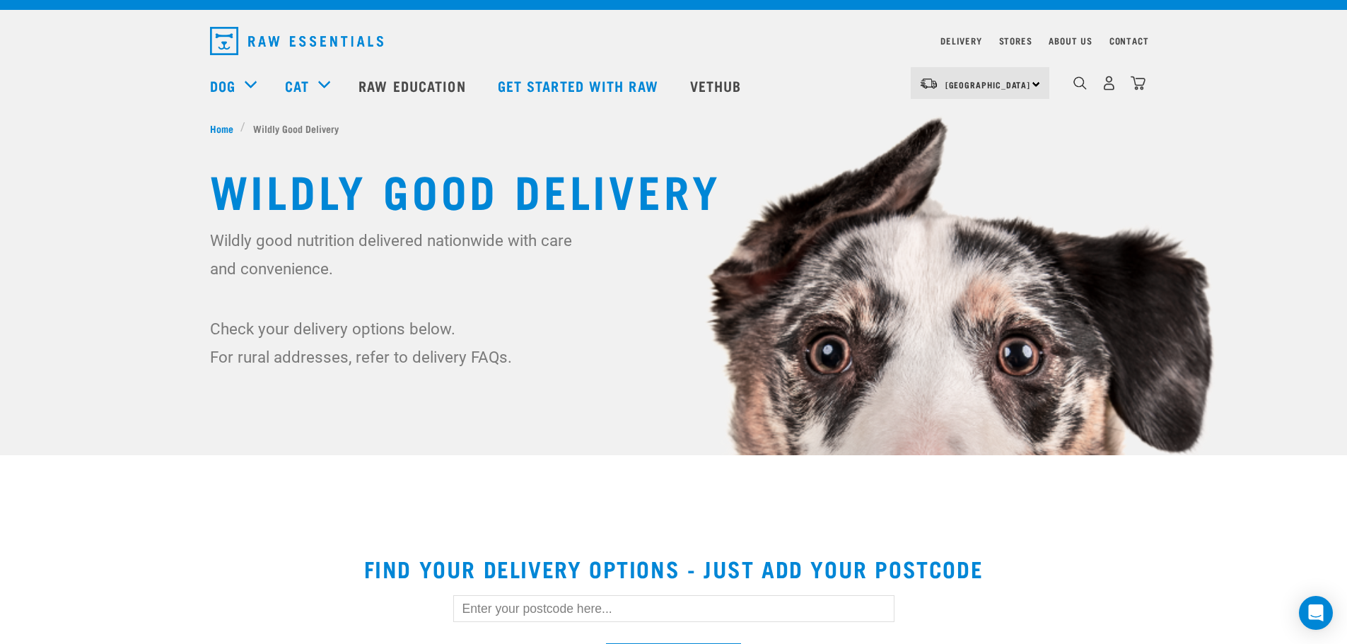
scroll to position [0, 0]
